Goal: Information Seeking & Learning: Learn about a topic

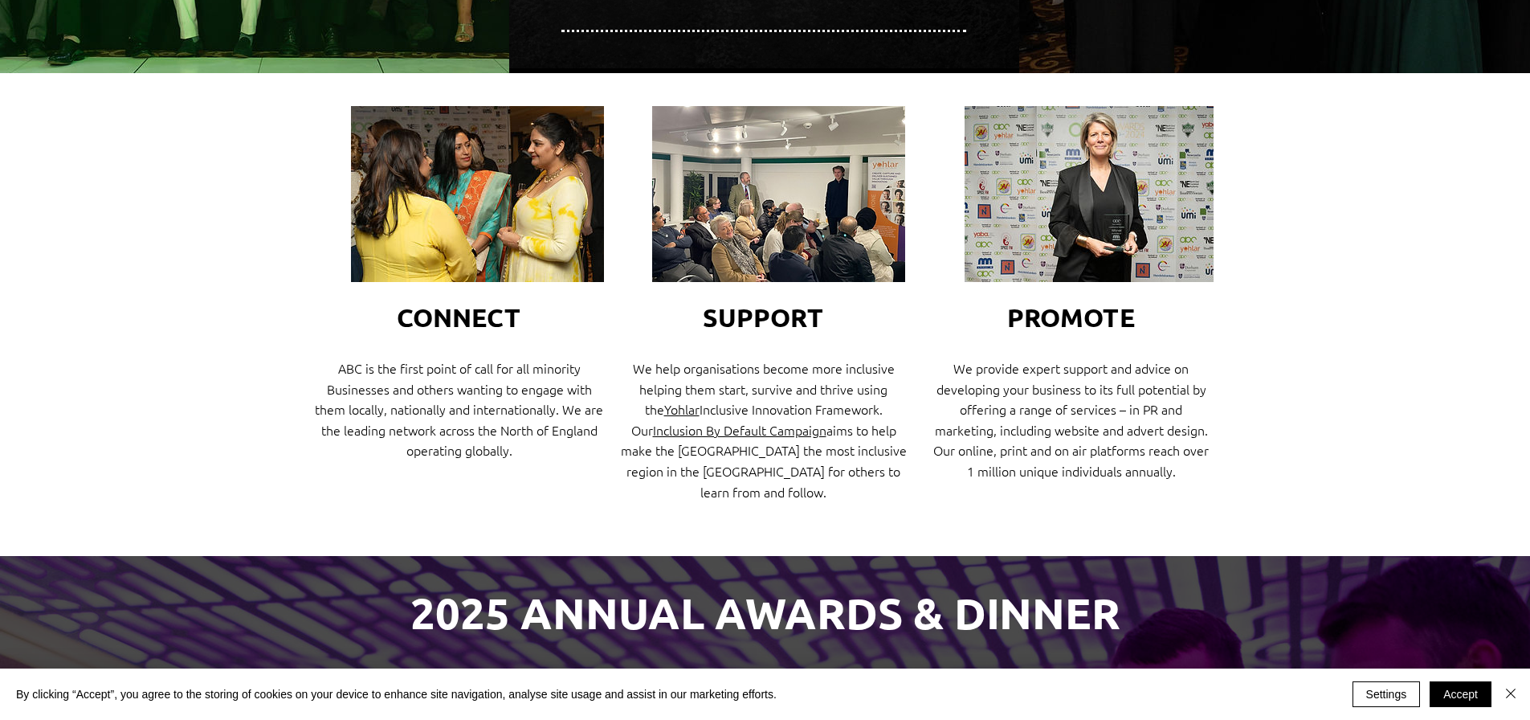
scroll to position [525, 0]
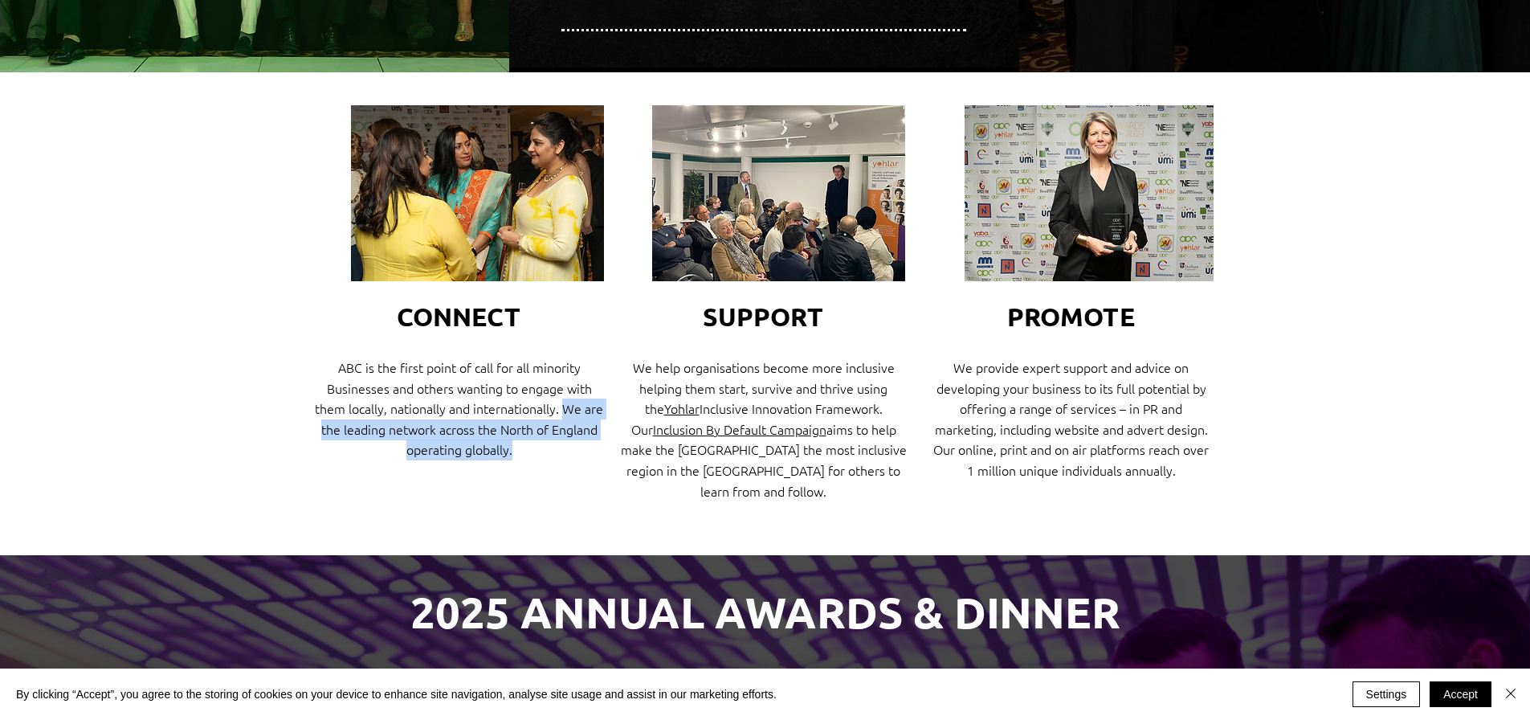
drag, startPoint x: 565, startPoint y: 396, endPoint x: 557, endPoint y: 447, distance: 51.9
click at [557, 447] on p "ABC is the first point of call for all minority Businesses and others wanting t…" at bounding box center [459, 408] width 289 height 103
copy span "We are the leading network across the North of England operating globally."
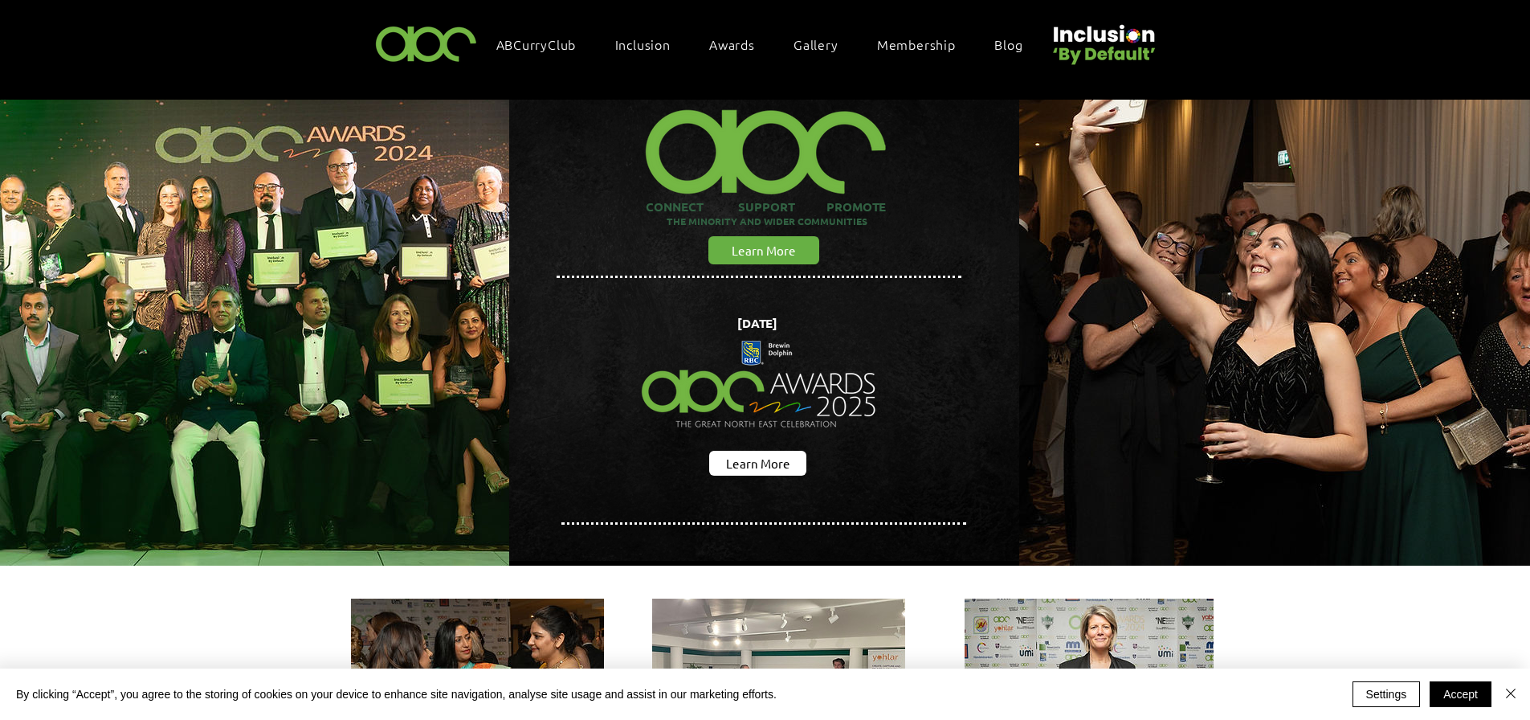
scroll to position [0, 0]
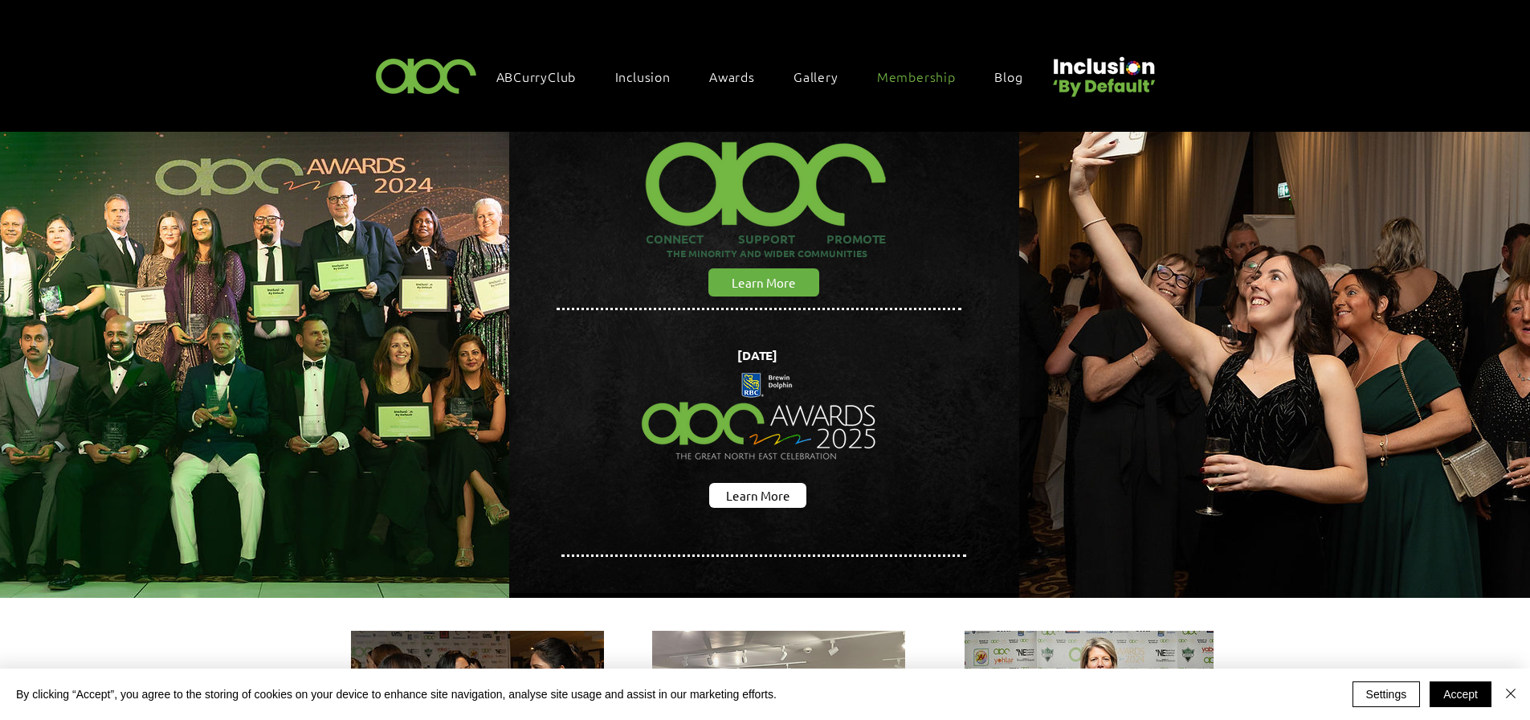
click at [901, 80] on span "Membership" at bounding box center [916, 76] width 79 height 18
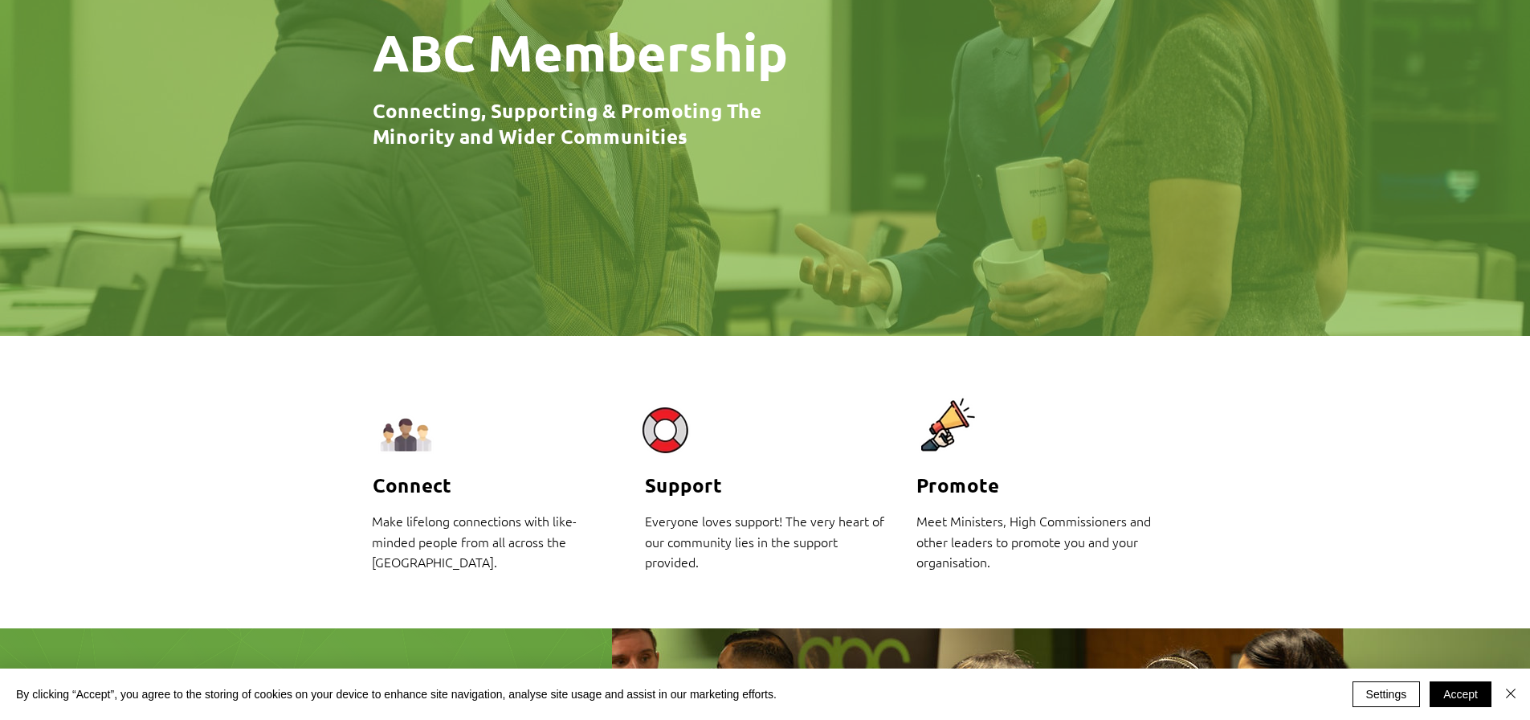
scroll to position [281, 0]
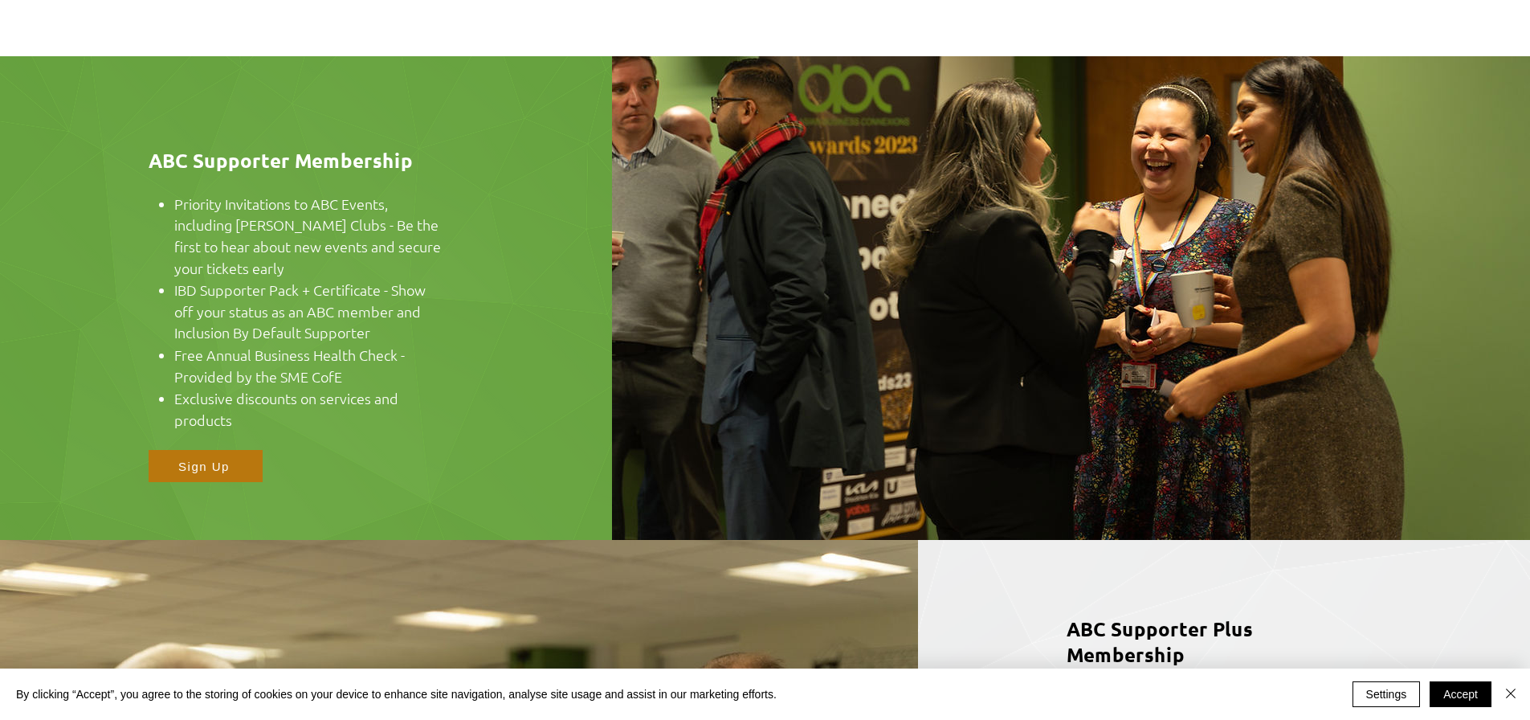
click at [901, 80] on img at bounding box center [1071, 297] width 918 height 483
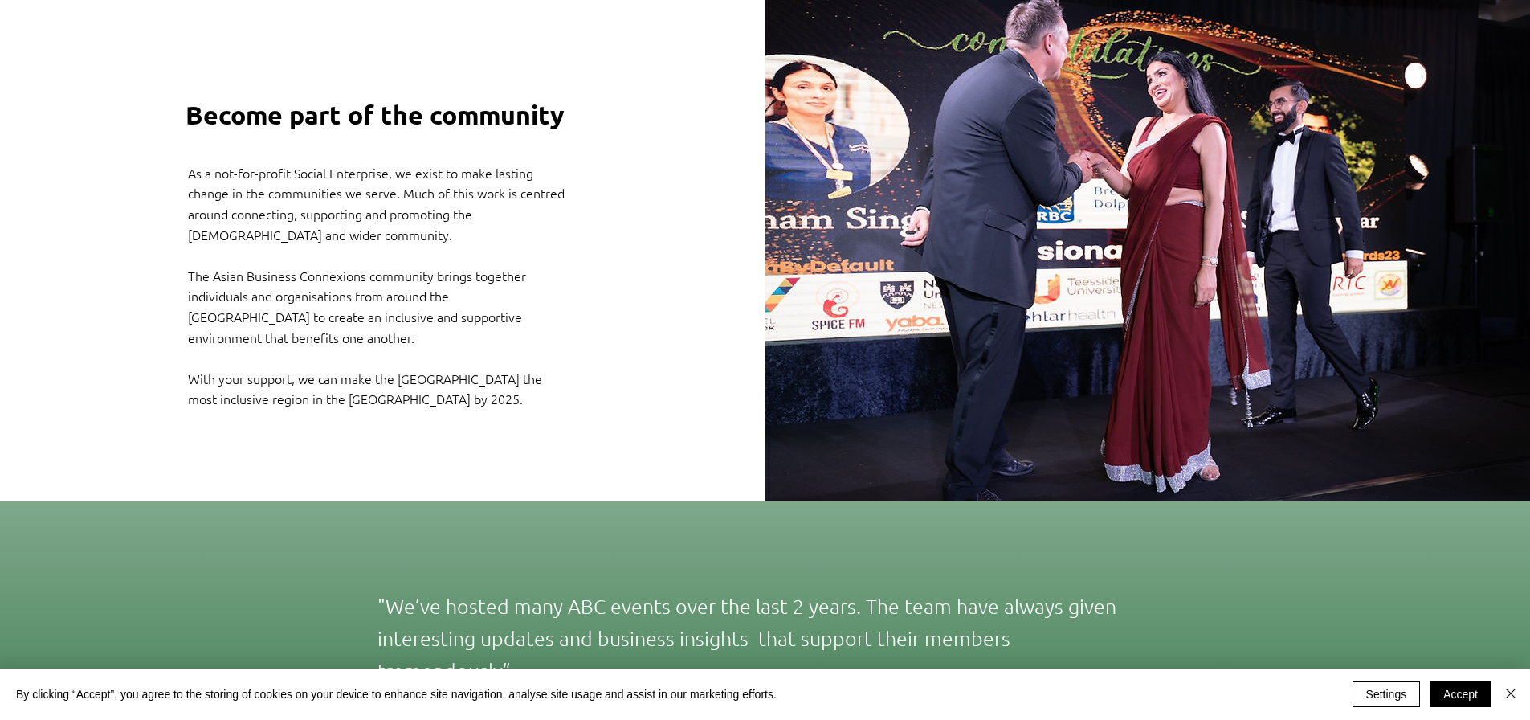
scroll to position [2608, 0]
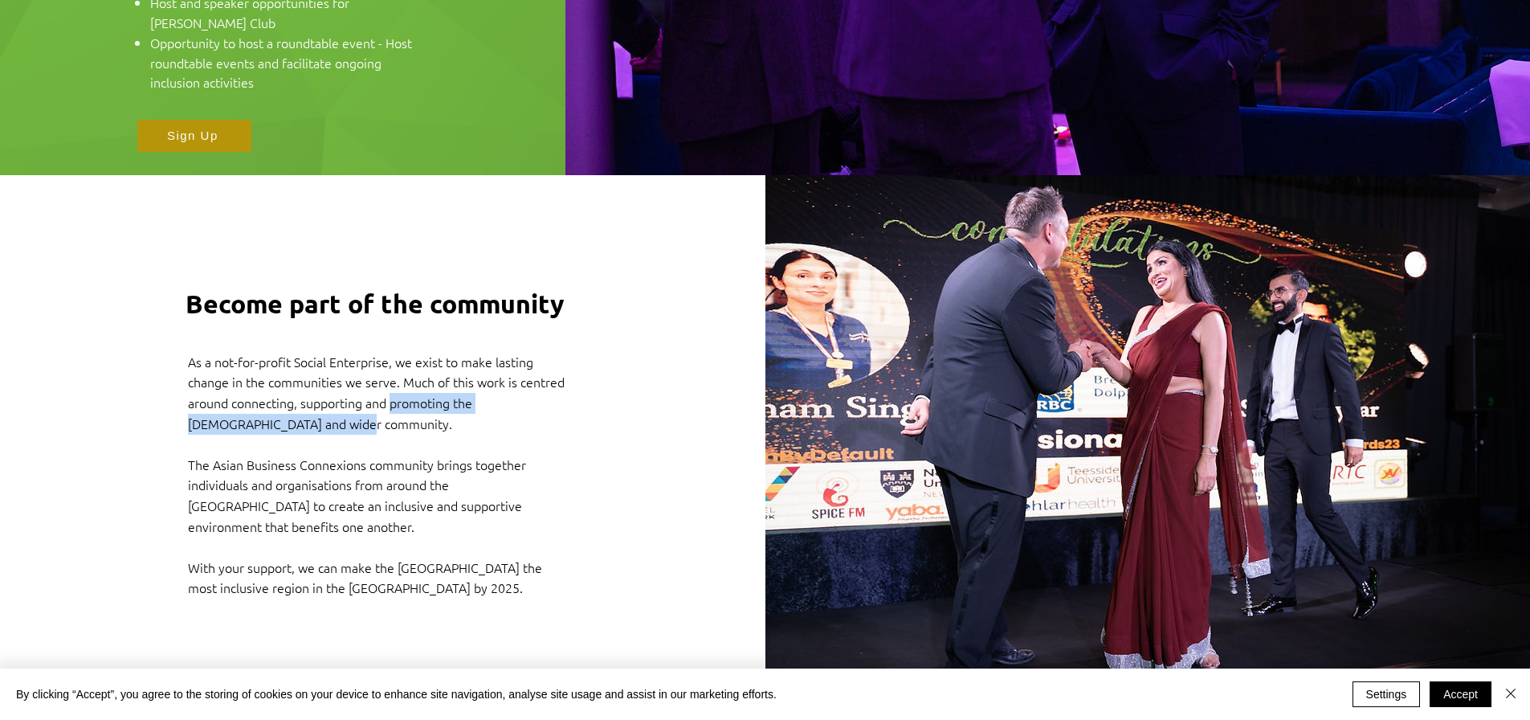
drag, startPoint x: 392, startPoint y: 235, endPoint x: 418, endPoint y: 259, distance: 35.3
click at [418, 352] on p "As a not-for-profit Social Enterprise, we exist to make lasting change in the c…" at bounding box center [379, 393] width 383 height 82
copy span "promoting the Asian and wider community."
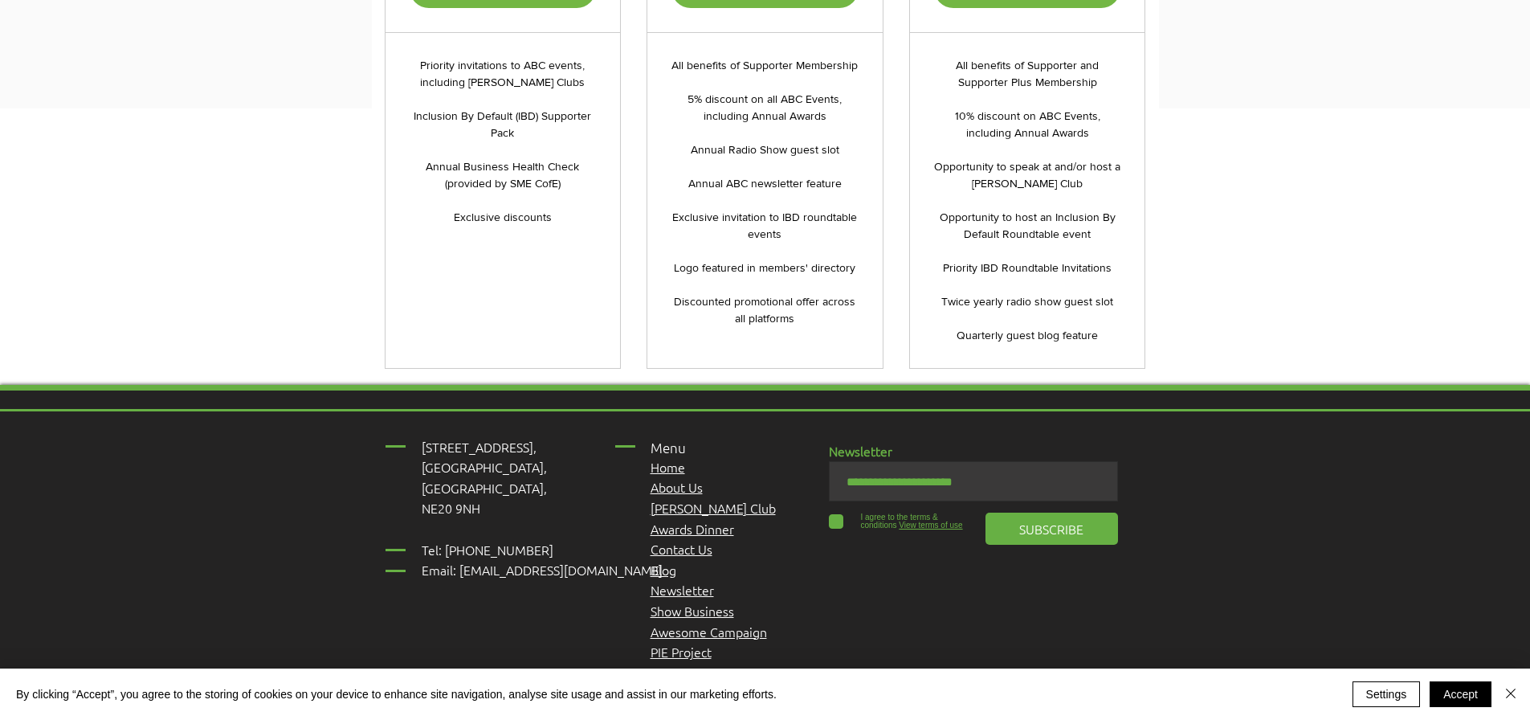
scroll to position [3811, 0]
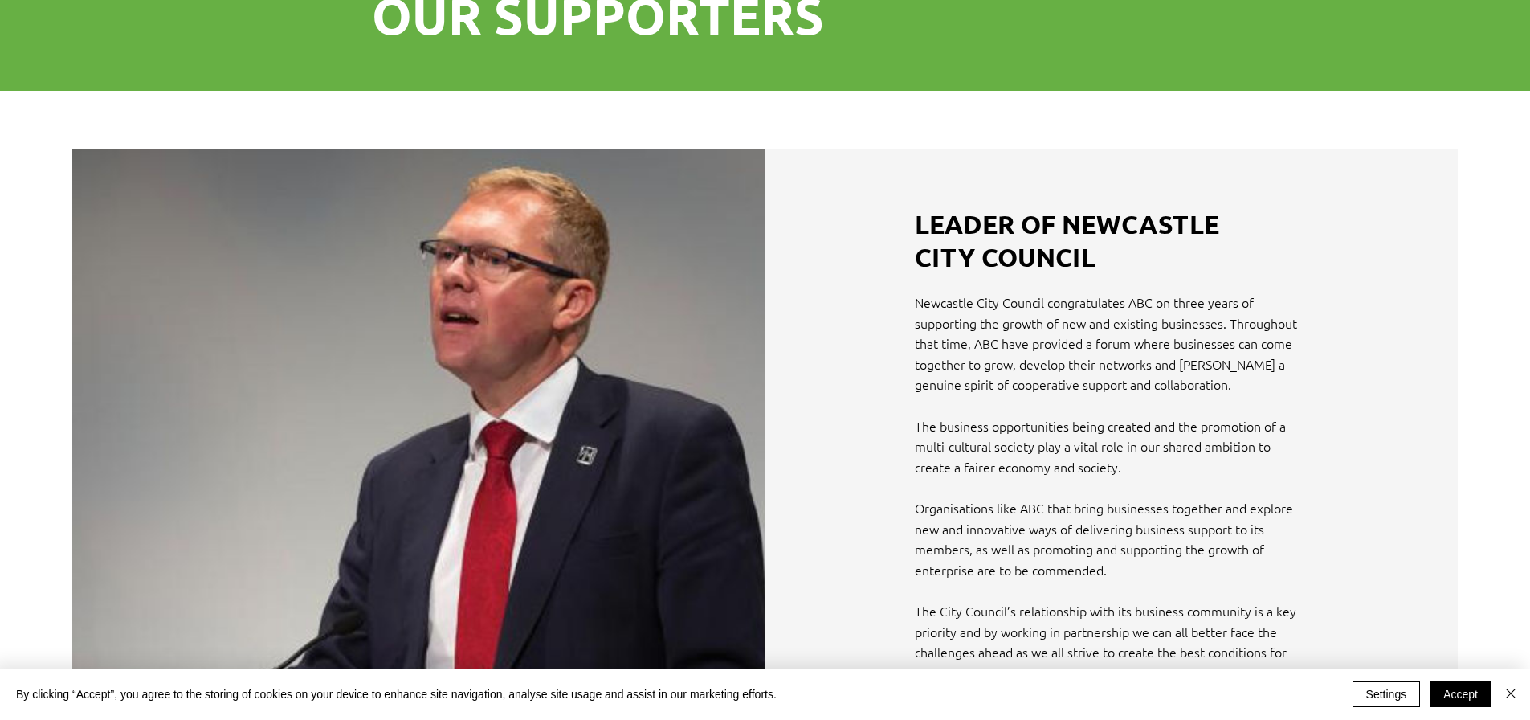
scroll to position [192, 181]
